Goal: Find specific page/section: Find specific page/section

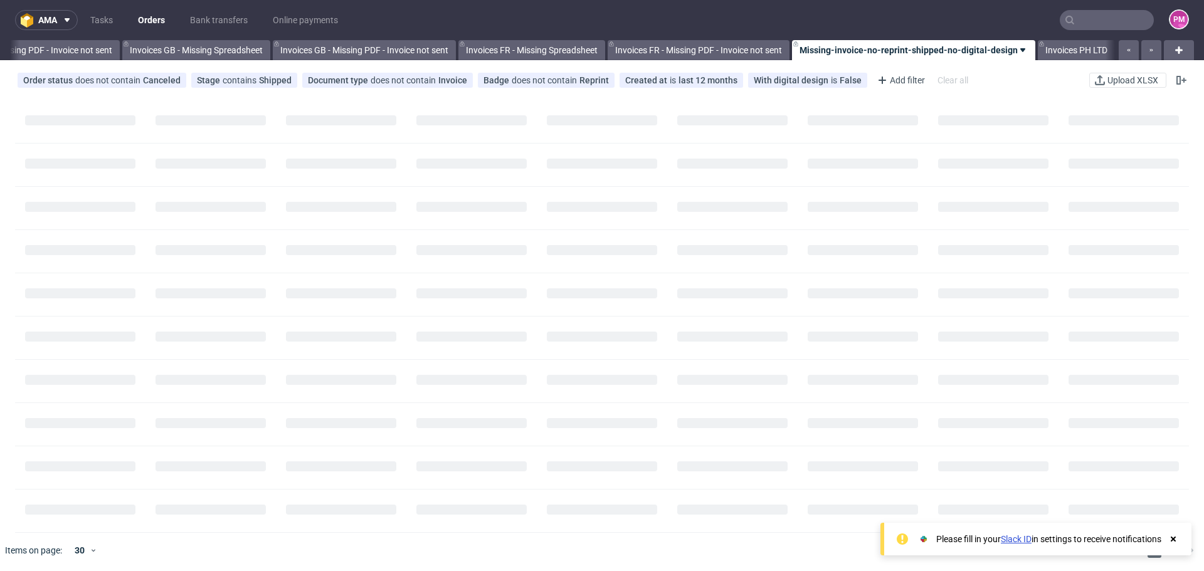
click at [1080, 23] on input "text" at bounding box center [1107, 20] width 94 height 20
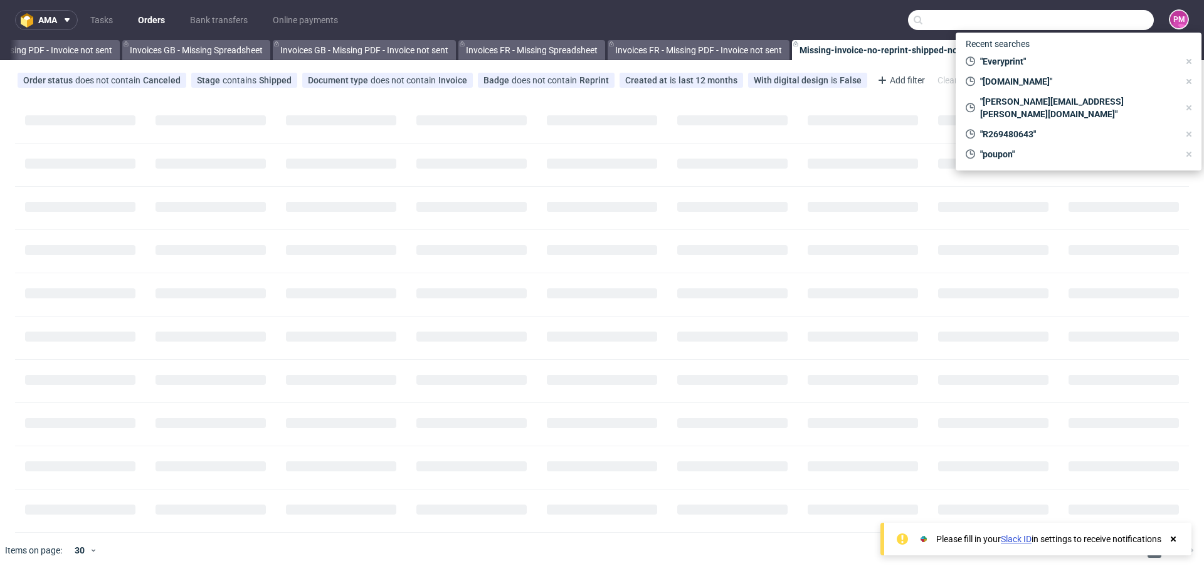
scroll to position [0, 1544]
paste input "R084350574"
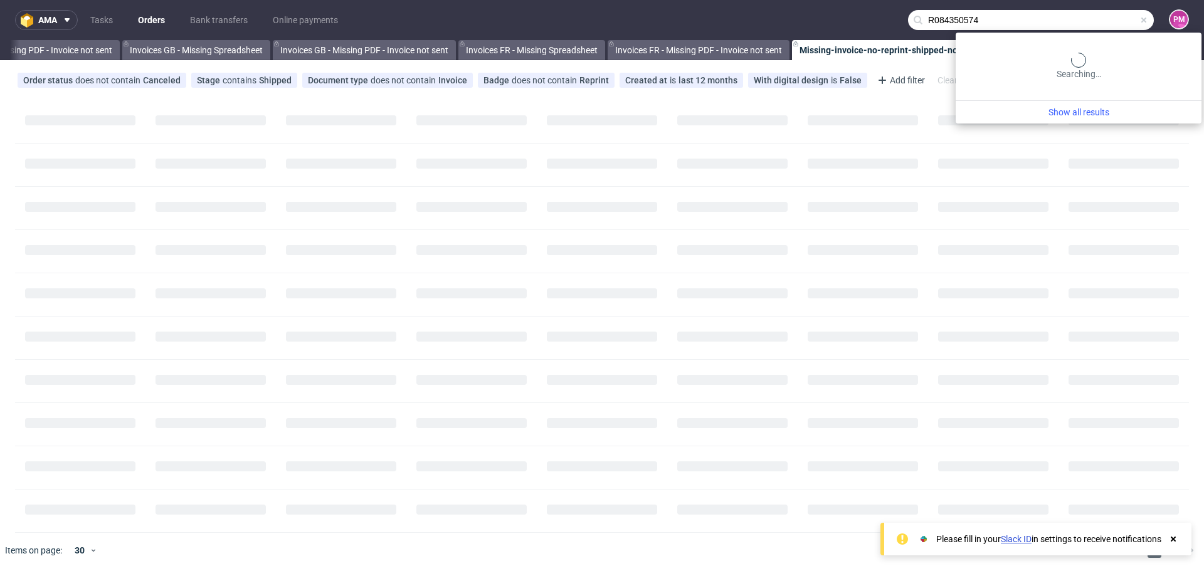
type input "R084350574"
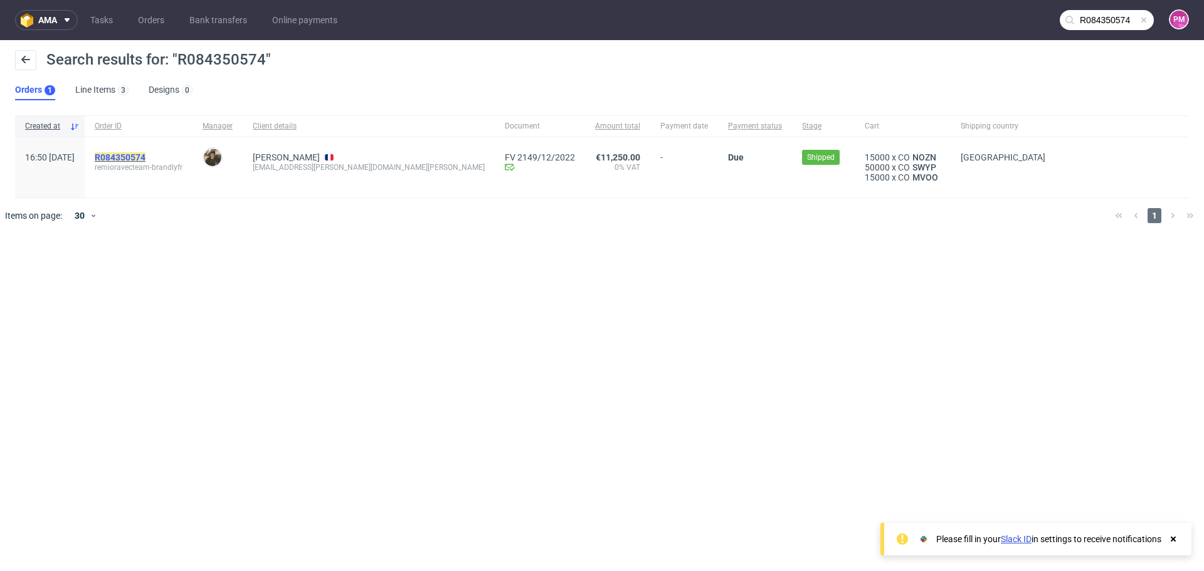
click at [132, 157] on mark "R084350574" at bounding box center [120, 157] width 51 height 10
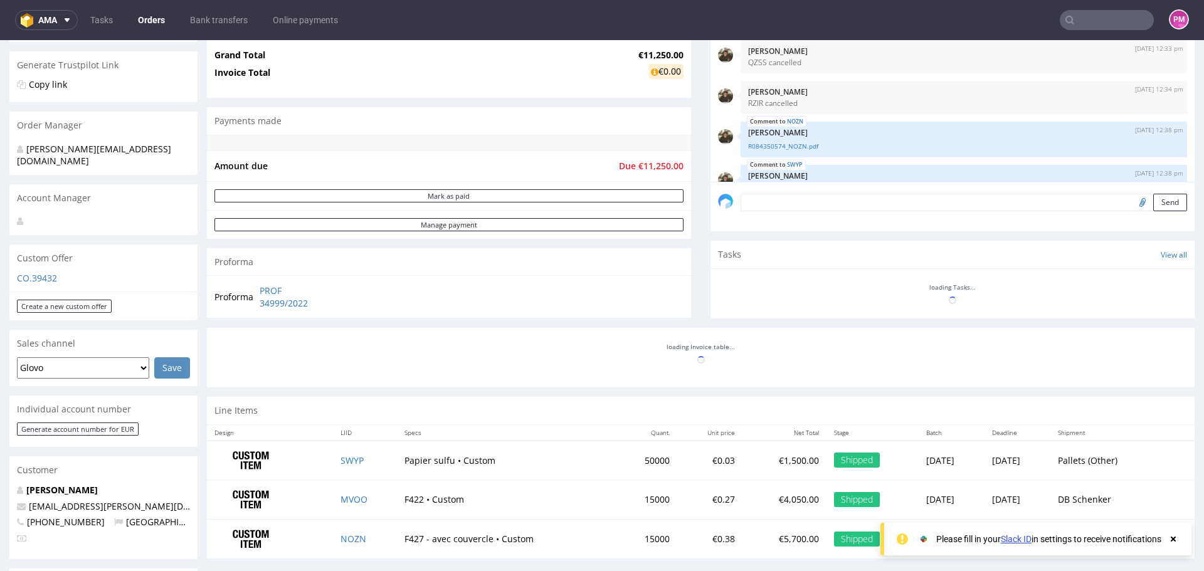
scroll to position [251, 0]
click at [314, 359] on div at bounding box center [701, 351] width 988 height 50
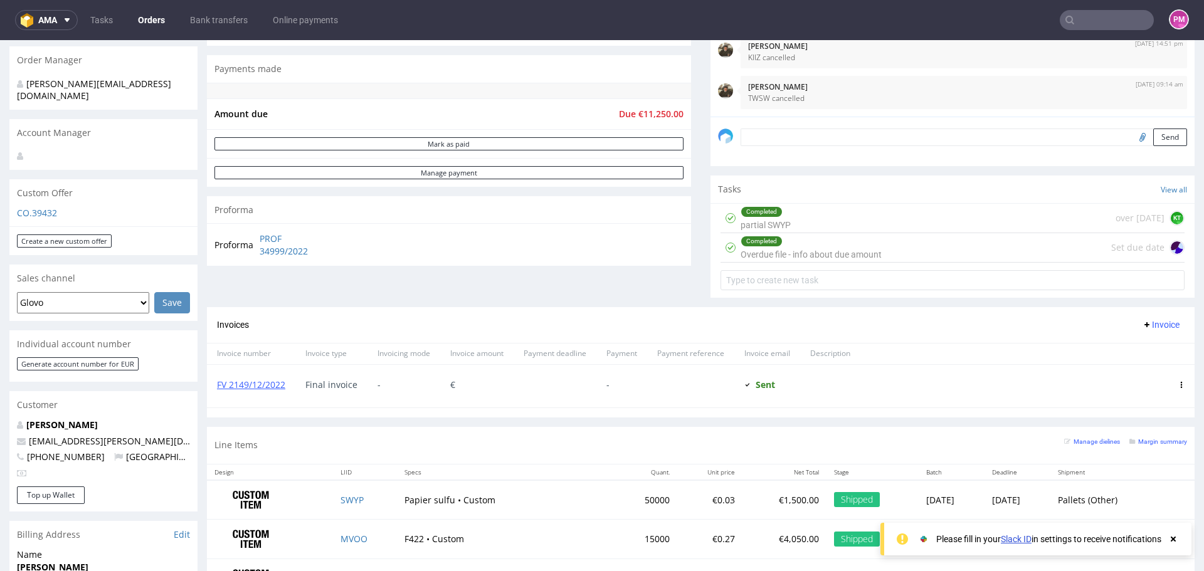
scroll to position [314, 0]
click at [257, 385] on link "FV 2149/12/2022" at bounding box center [251, 386] width 68 height 12
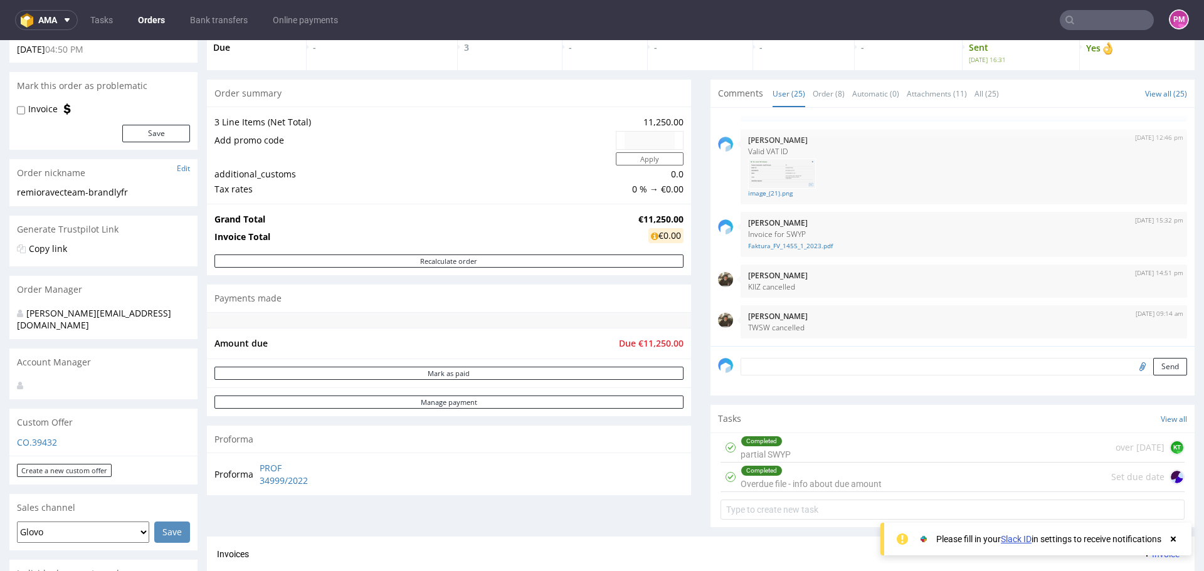
scroll to position [63, 0]
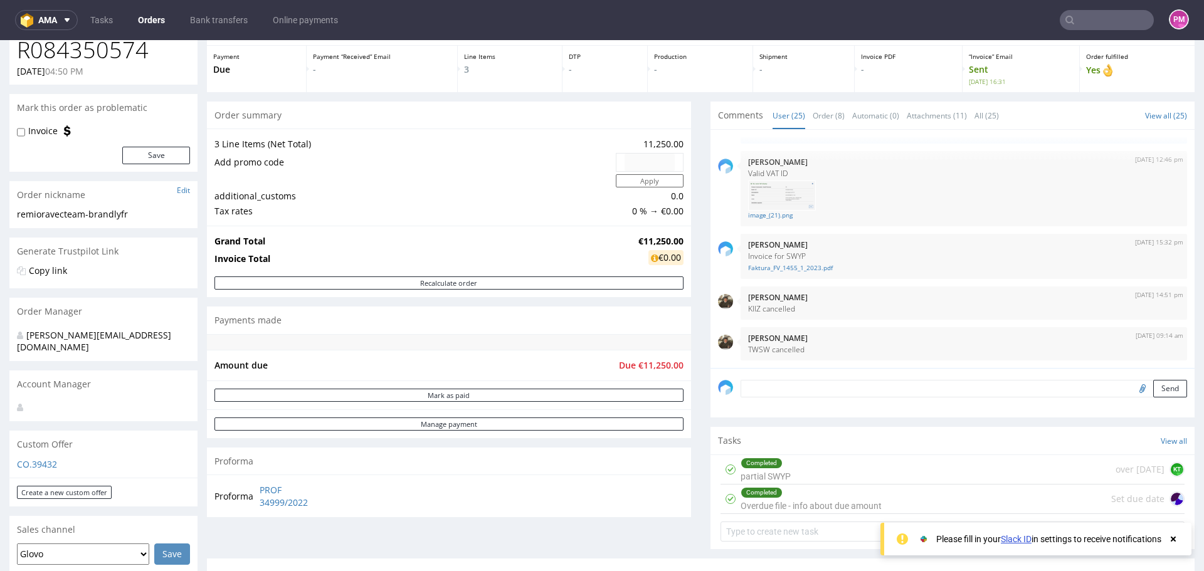
click at [1175, 539] on use at bounding box center [1173, 539] width 5 height 5
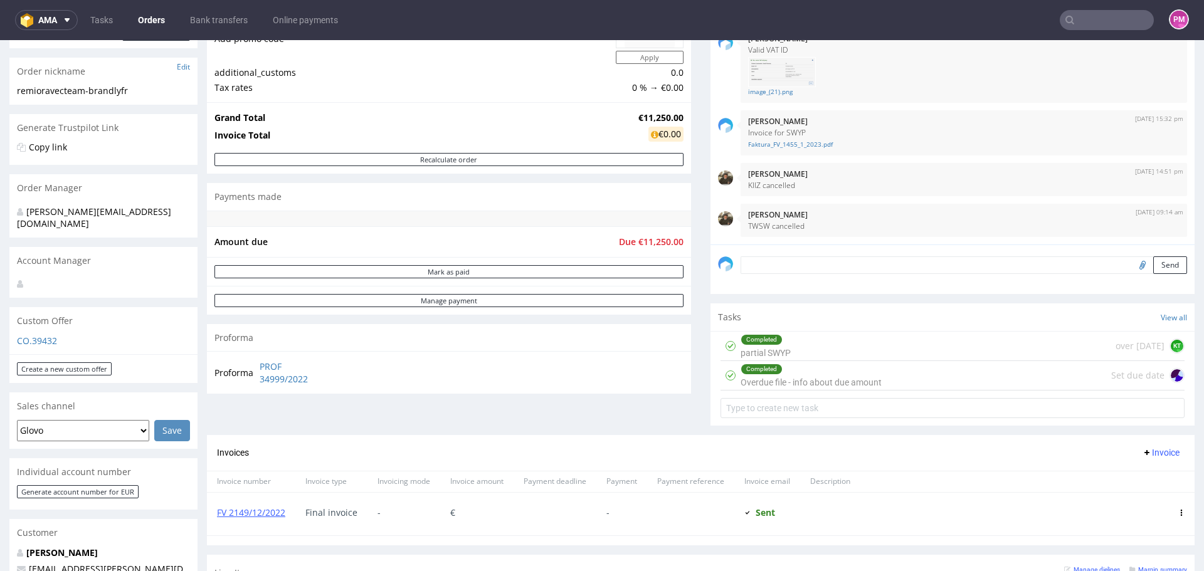
scroll to position [376, 0]
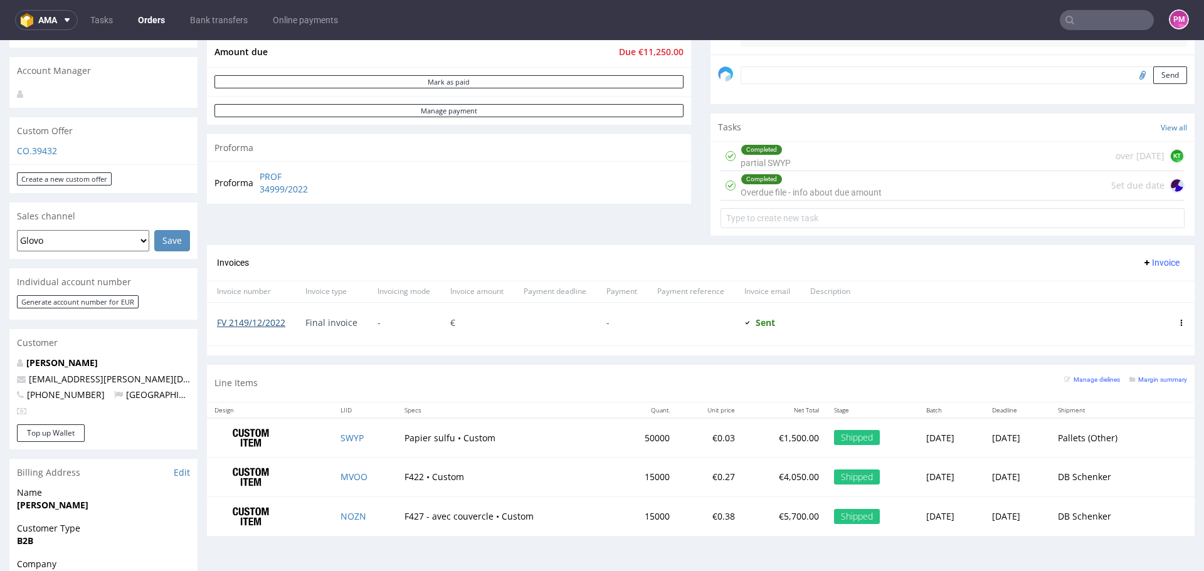
click at [245, 321] on link "FV 2149/12/2022" at bounding box center [251, 323] width 68 height 12
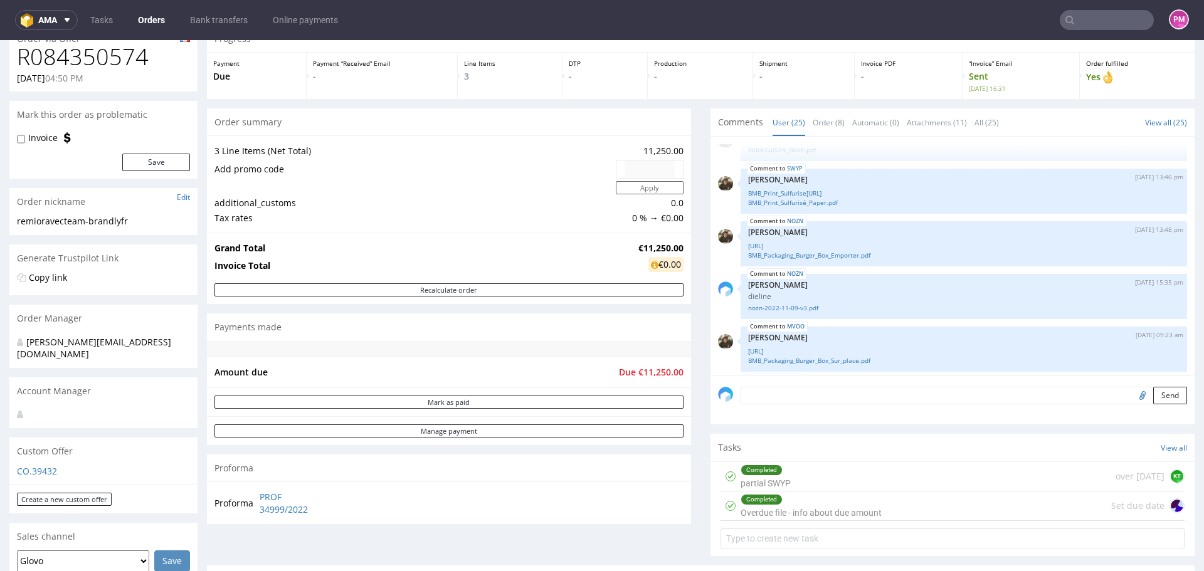
scroll to position [0, 0]
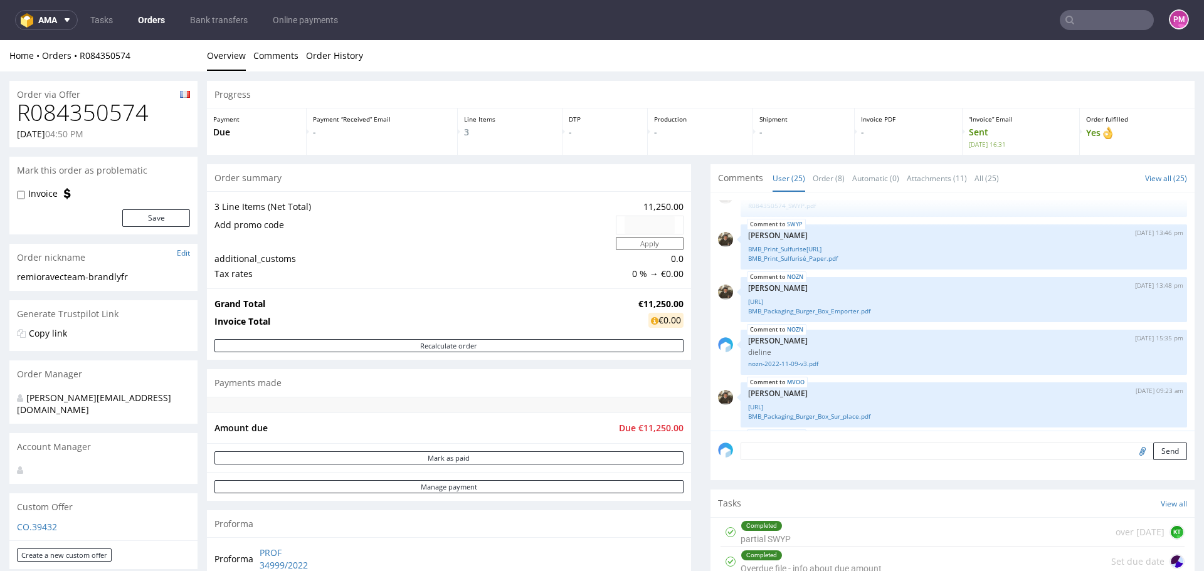
click at [1113, 20] on input "text" at bounding box center [1107, 20] width 94 height 20
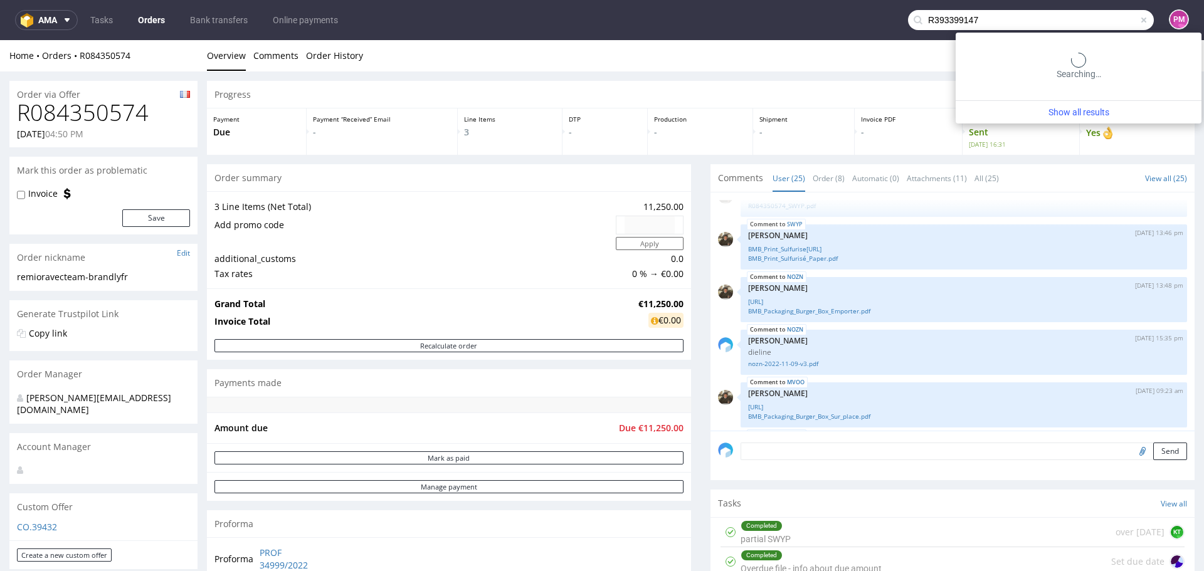
type input "R393399147"
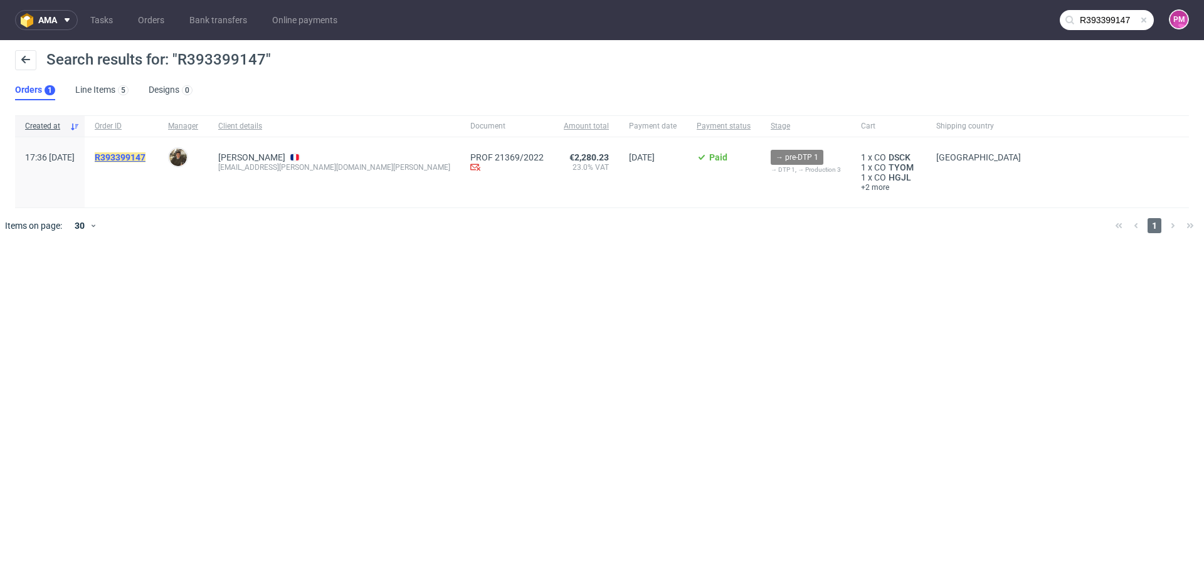
click at [146, 157] on mark "R393399147" at bounding box center [120, 157] width 51 height 10
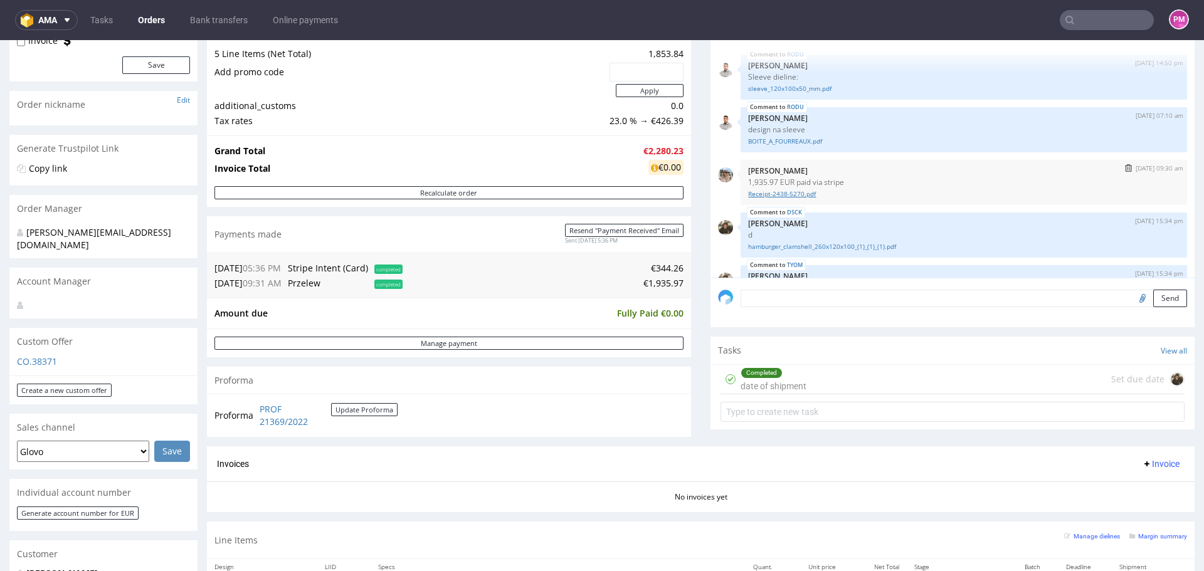
click at [770, 195] on link "Receipt-2438-5270.pdf" at bounding box center [964, 193] width 432 height 9
